Goal: Task Accomplishment & Management: Complete application form

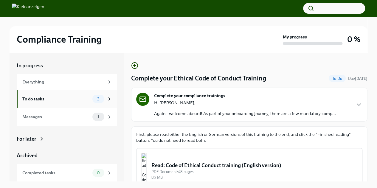
click at [41, 99] on div "To do tasks" at bounding box center [56, 99] width 68 height 7
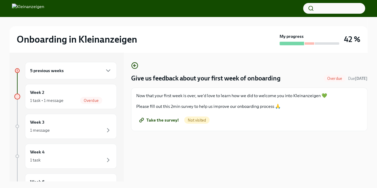
scroll to position [10, 0]
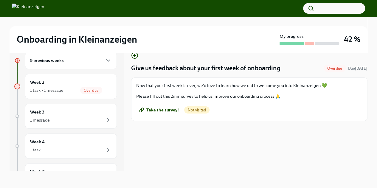
click at [158, 109] on span "Take the survey!" at bounding box center [159, 110] width 38 height 6
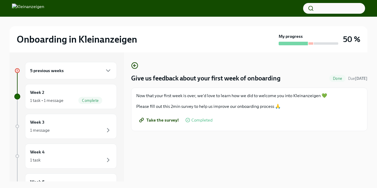
scroll to position [10, 0]
